Goal: Transaction & Acquisition: Purchase product/service

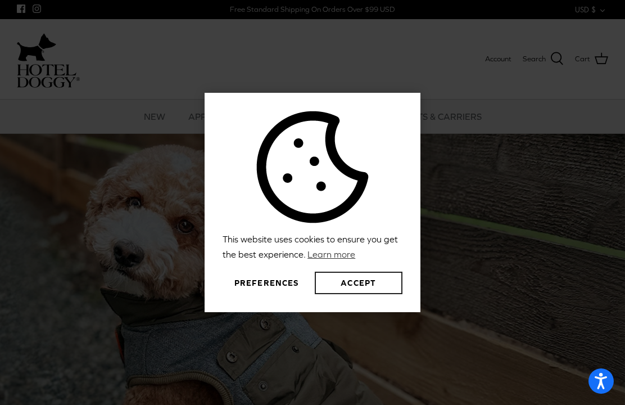
click at [374, 294] on button "Accept" at bounding box center [359, 282] width 88 height 22
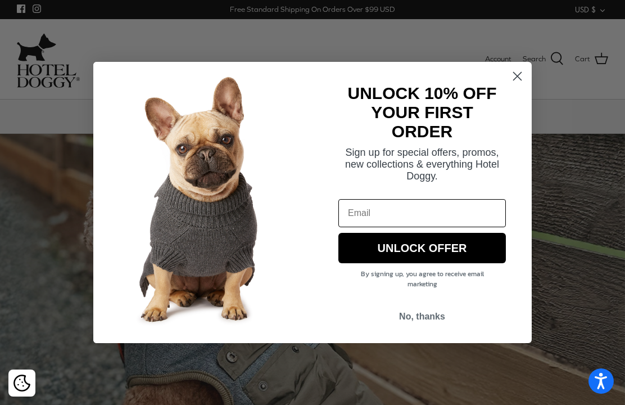
click at [518, 77] on circle "Close dialog" at bounding box center [517, 76] width 19 height 19
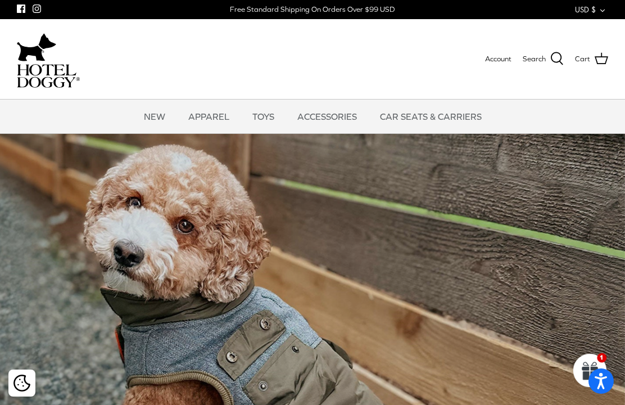
click at [608, 12] on button "USD $ Down" at bounding box center [591, 9] width 33 height 19
click at [579, 31] on link "CAD $" at bounding box center [581, 31] width 52 height 22
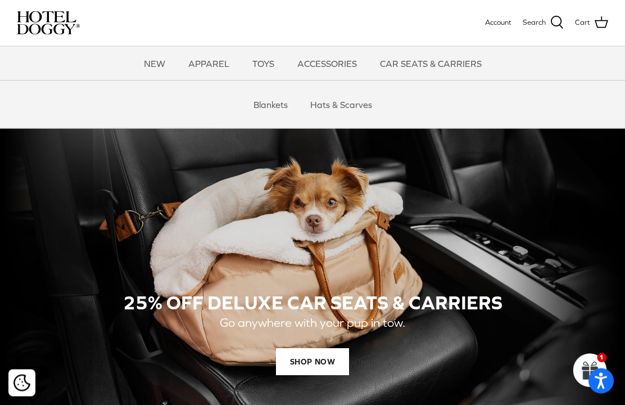
scroll to position [618, 0]
click at [320, 361] on span "SHOP NOW" at bounding box center [312, 361] width 73 height 27
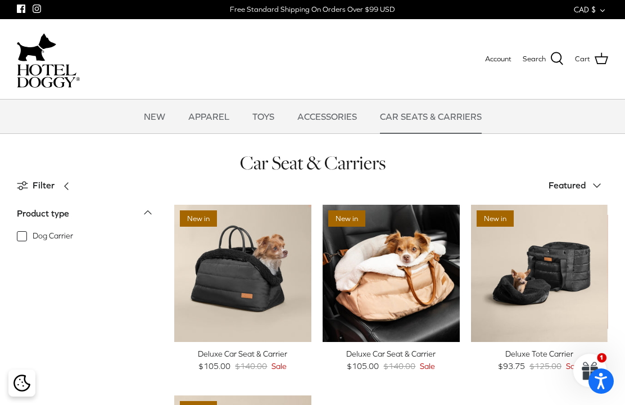
click at [403, 262] on img "Deluxe Car Seat & Carrier" at bounding box center [391, 273] width 137 height 137
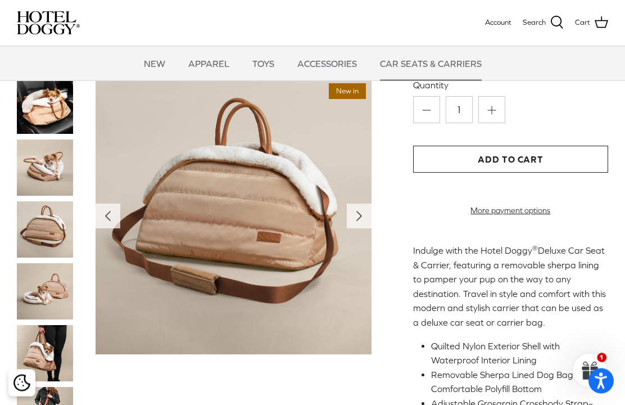
scroll to position [170, 0]
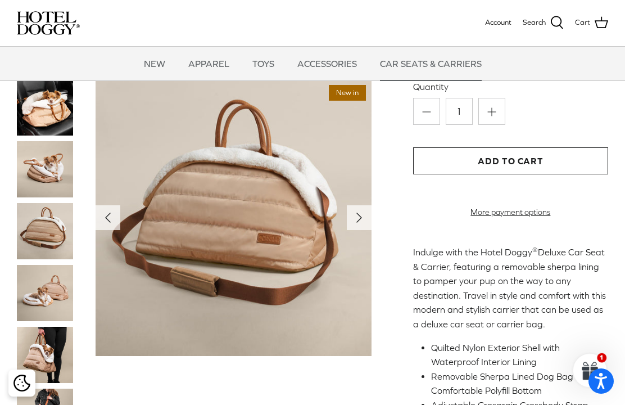
click at [23, 391] on img "Cookie policy" at bounding box center [21, 382] width 17 height 17
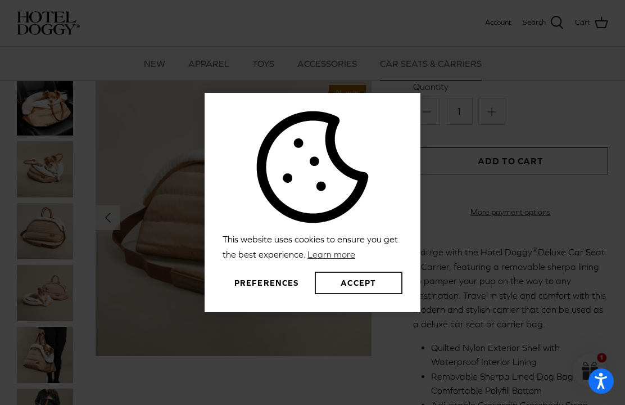
click at [368, 294] on button "Accept" at bounding box center [359, 282] width 88 height 22
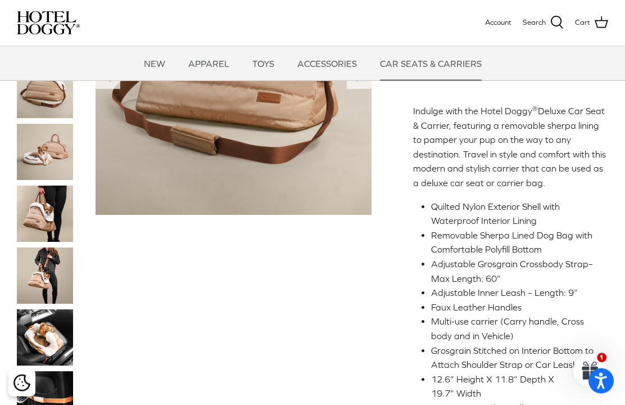
scroll to position [310, 0]
